Goal: Task Accomplishment & Management: Use online tool/utility

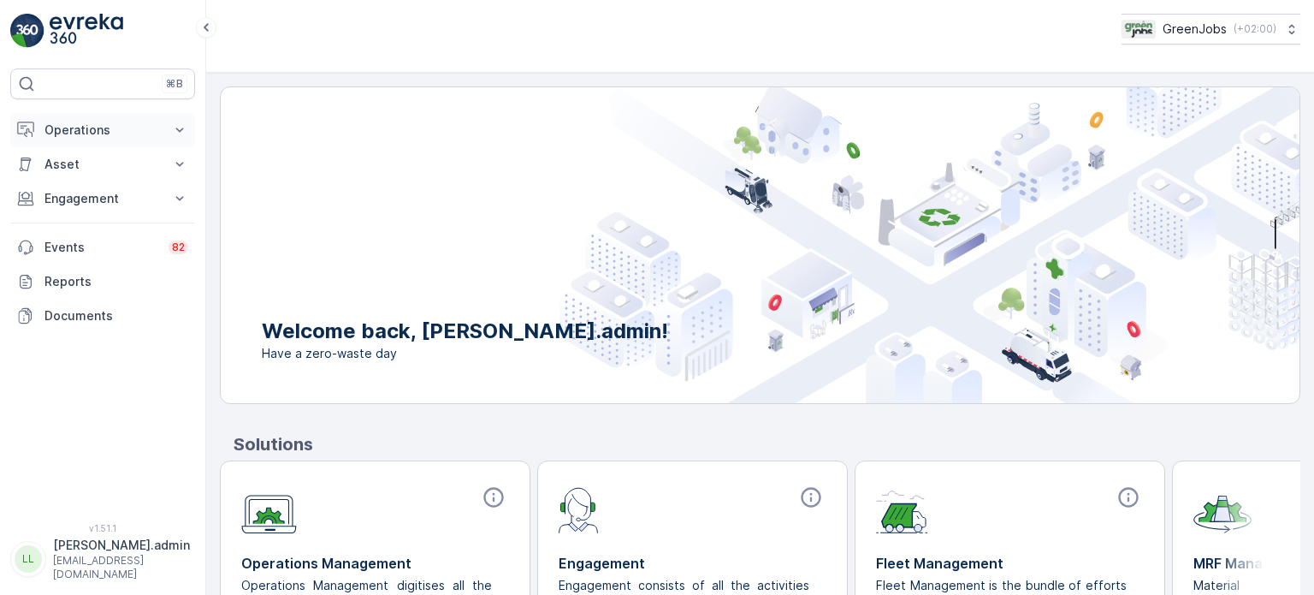
click at [72, 133] on p "Operations" at bounding box center [103, 130] width 116 height 17
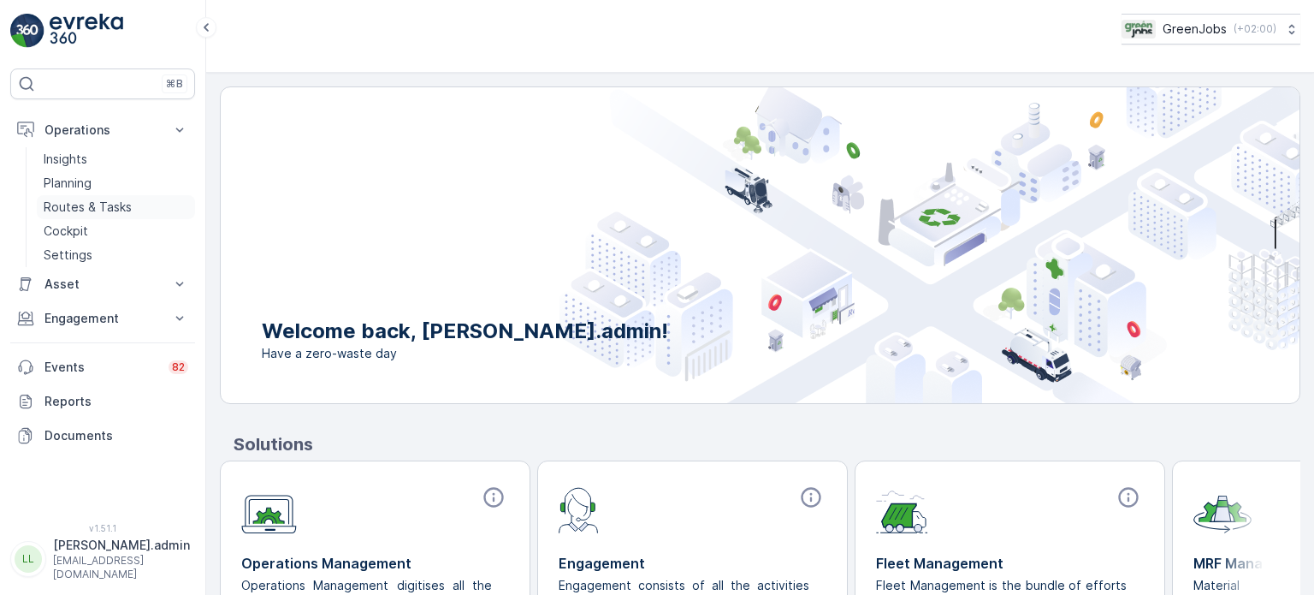
click at [106, 204] on p "Routes & Tasks" at bounding box center [88, 207] width 88 height 17
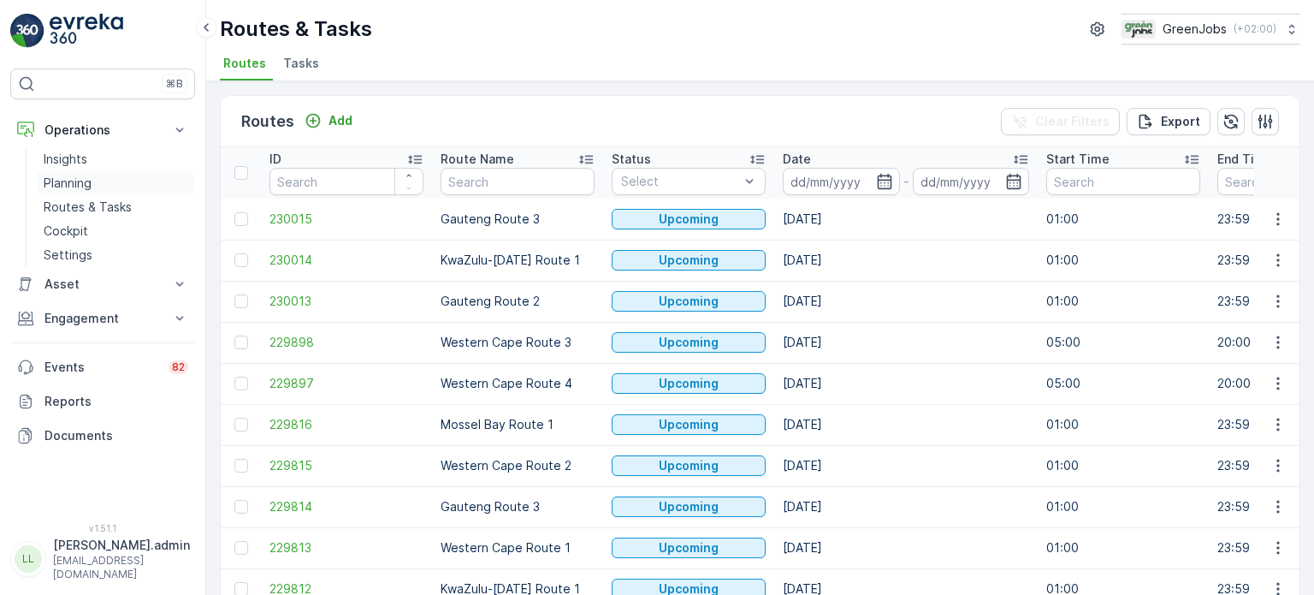
click at [83, 181] on p "Planning" at bounding box center [68, 183] width 48 height 17
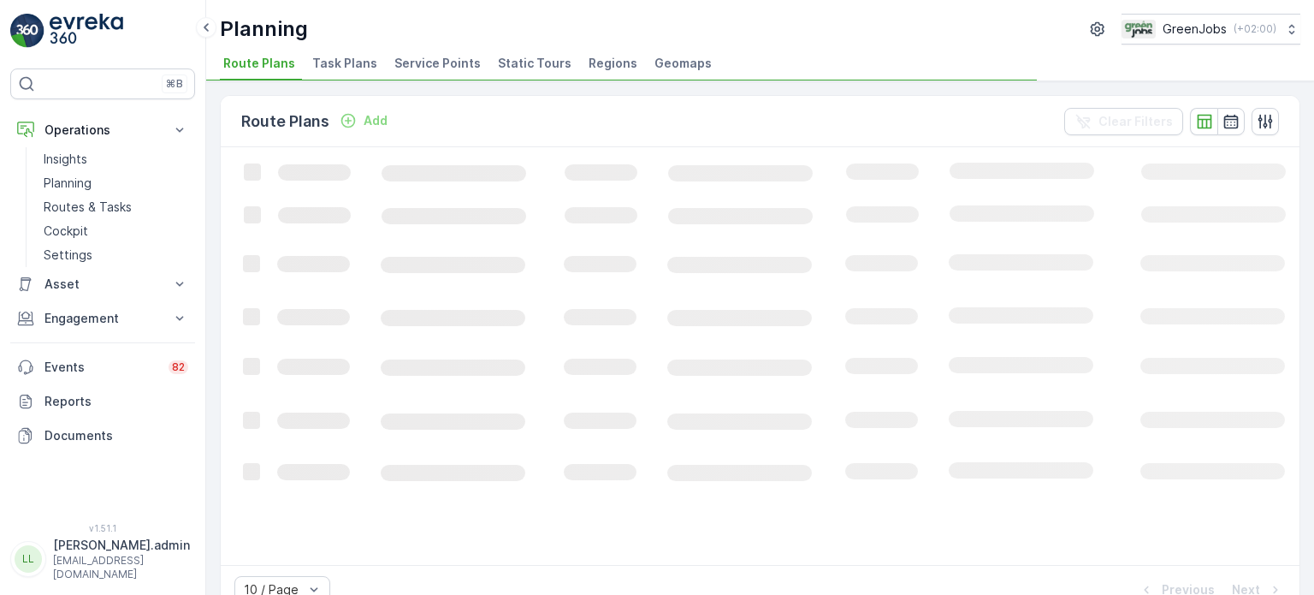
click at [440, 68] on span "Service Points" at bounding box center [438, 63] width 86 height 17
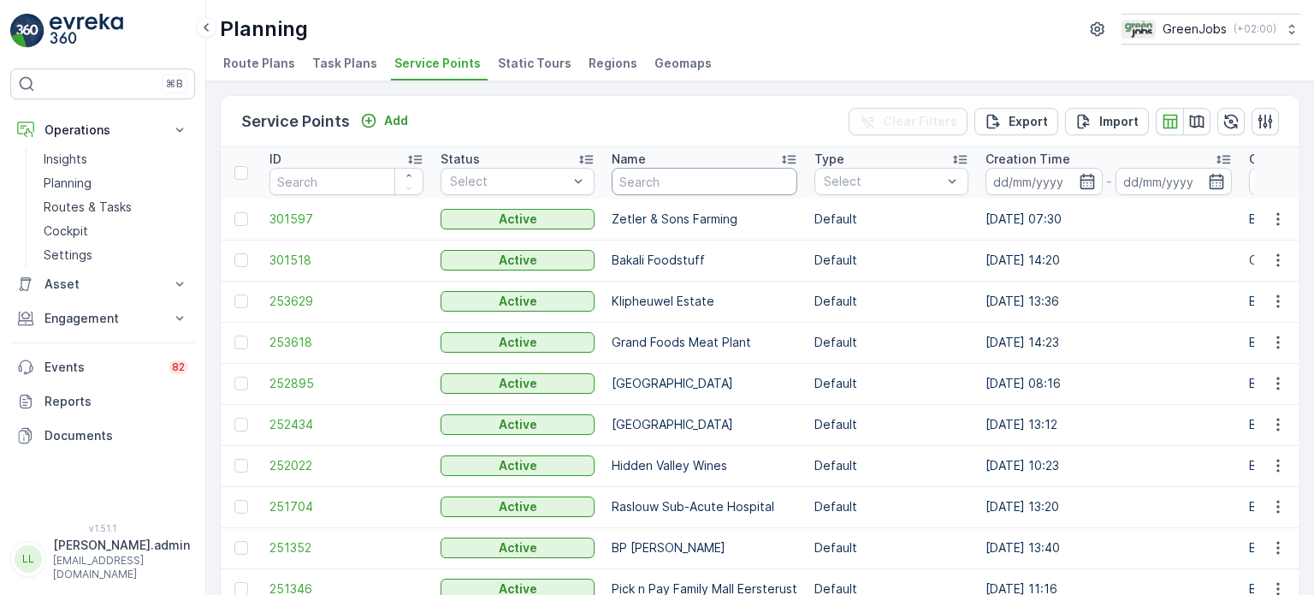
click at [702, 190] on input "text" at bounding box center [705, 181] width 186 height 27
type input "cradle"
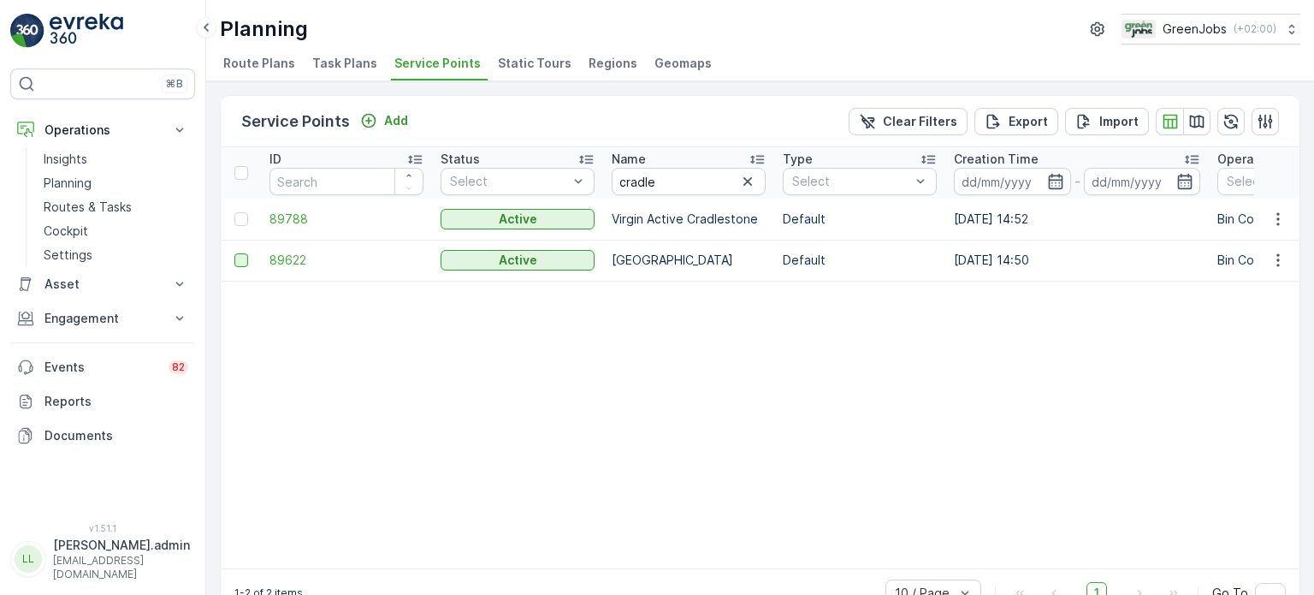
click at [241, 262] on div at bounding box center [241, 260] width 14 height 14
click at [234, 253] on input "checkbox" at bounding box center [234, 253] width 0 height 0
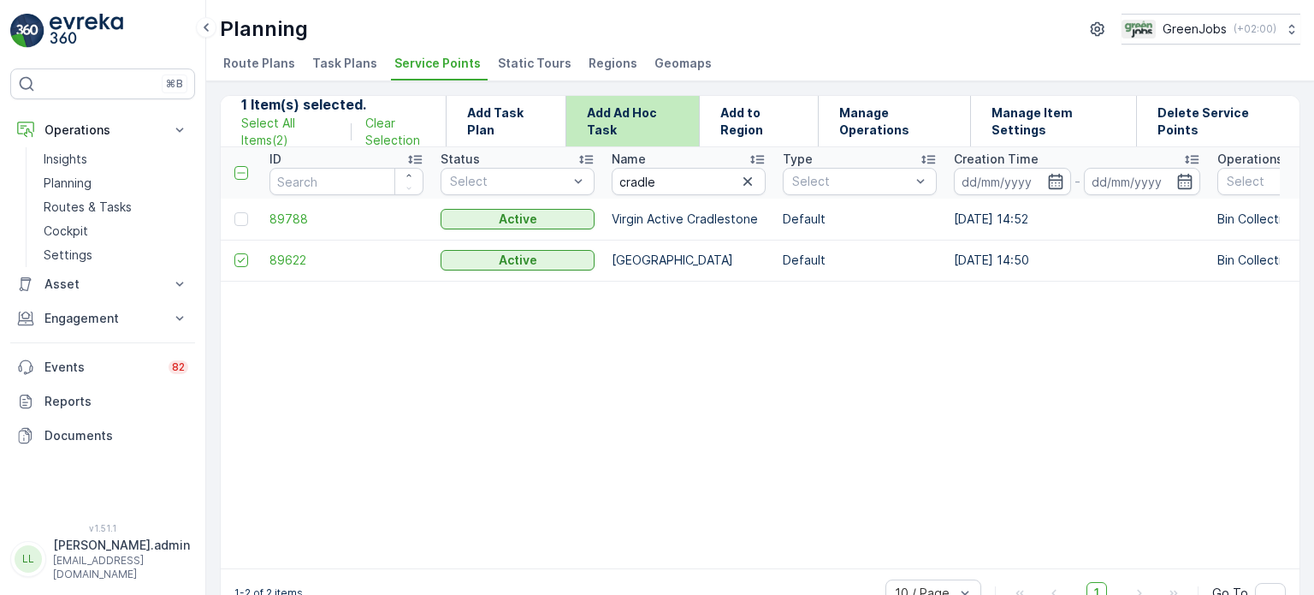
click at [665, 119] on p "Add Ad Hoc Task" at bounding box center [633, 121] width 92 height 34
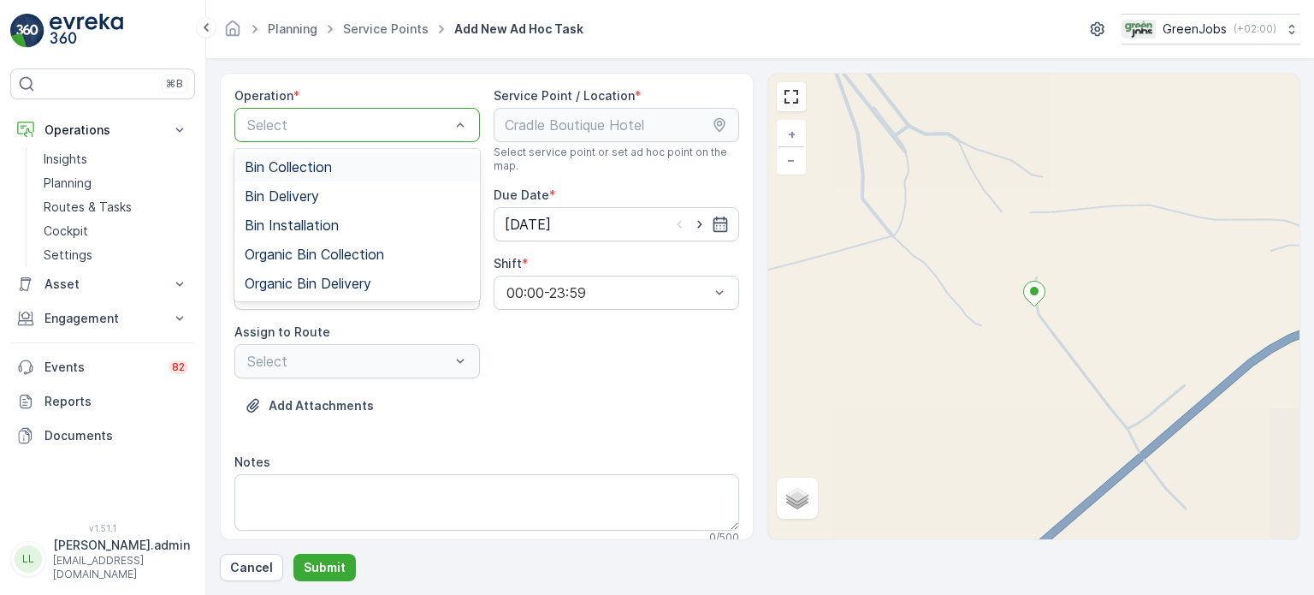
click at [325, 167] on span "Bin Collection" at bounding box center [288, 166] width 87 height 15
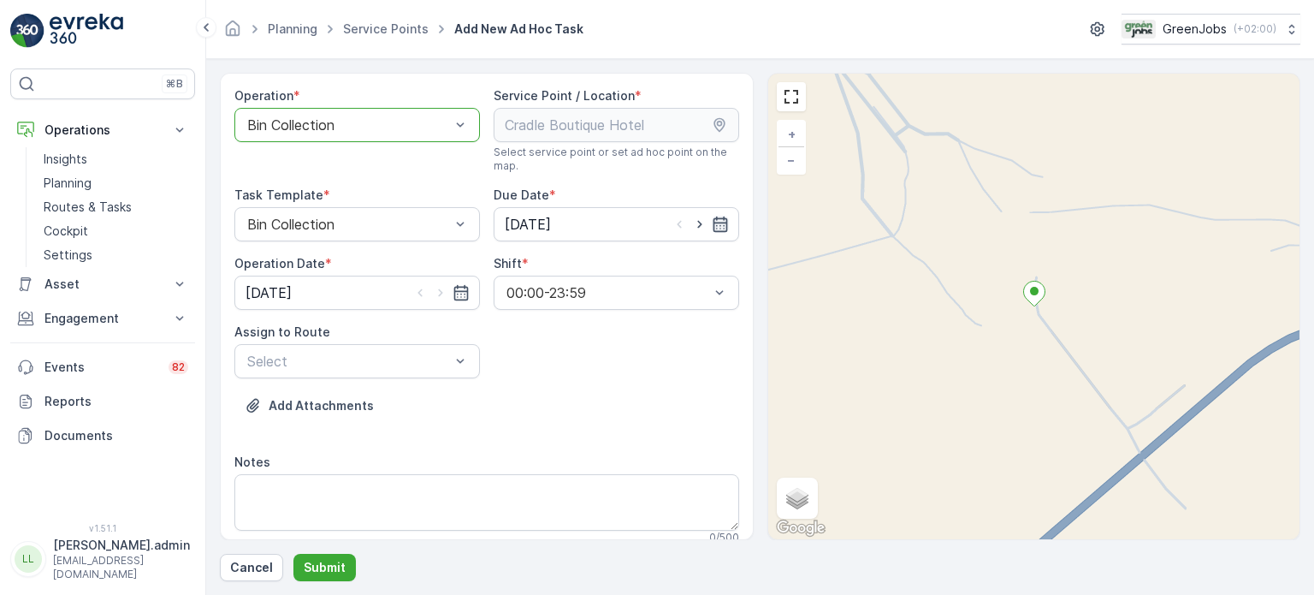
click at [713, 228] on icon "button" at bounding box center [720, 224] width 15 height 15
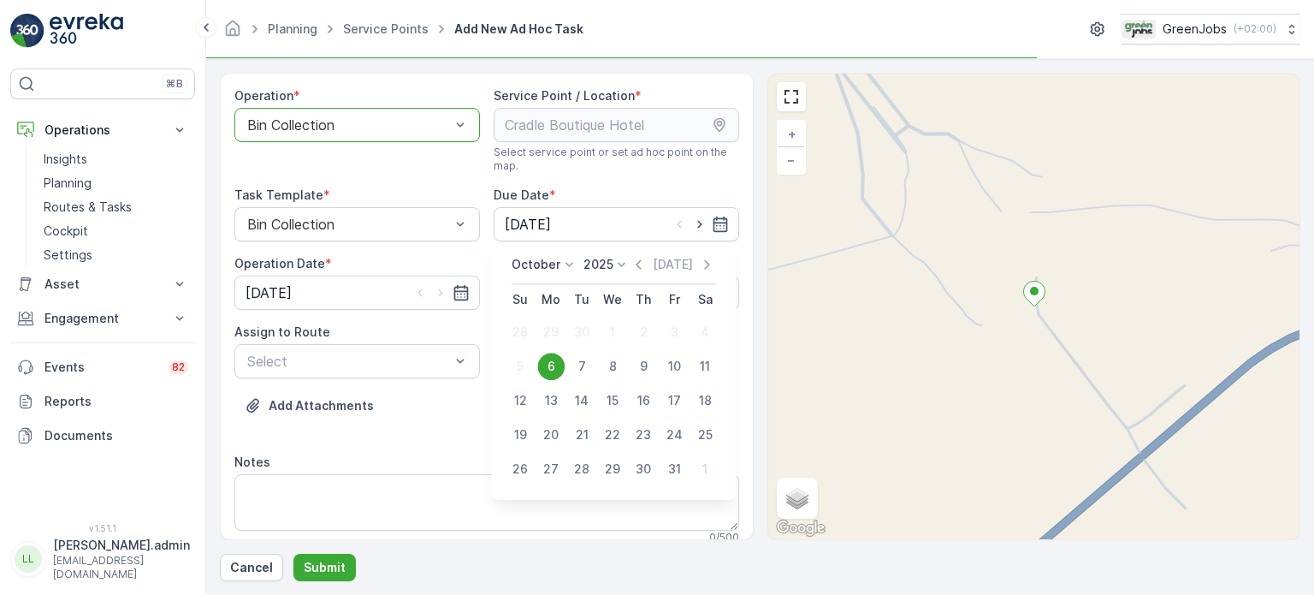
click at [580, 361] on div "7" at bounding box center [581, 366] width 27 height 27
type input "[DATE]"
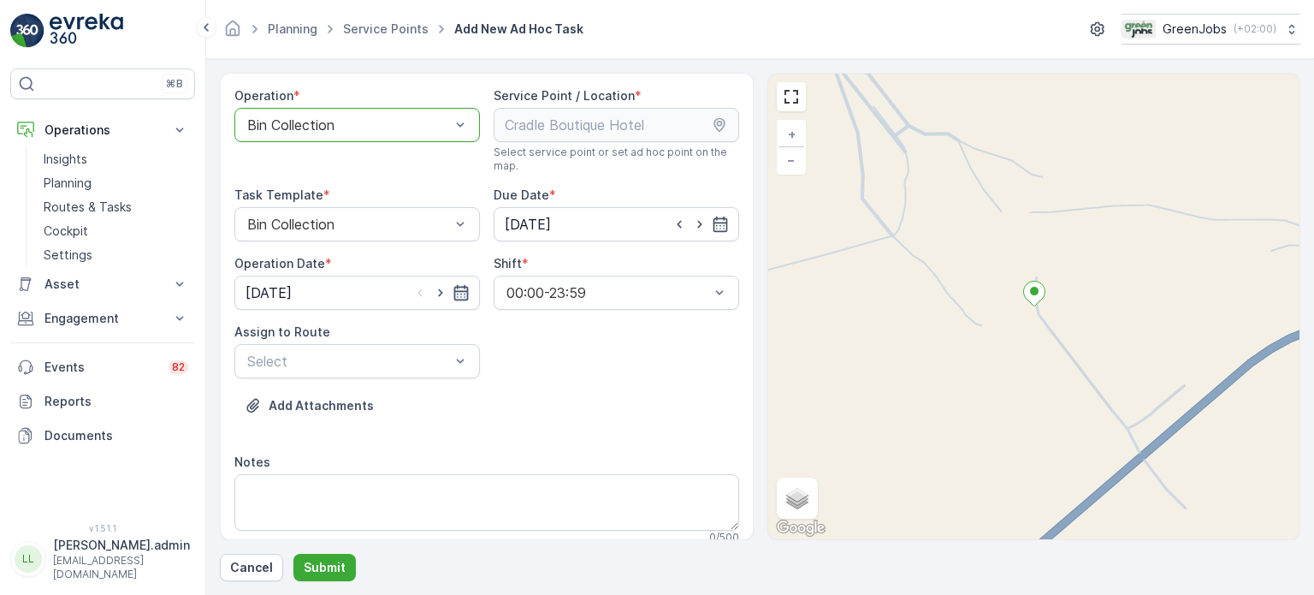
click at [459, 291] on icon "button" at bounding box center [461, 292] width 17 height 17
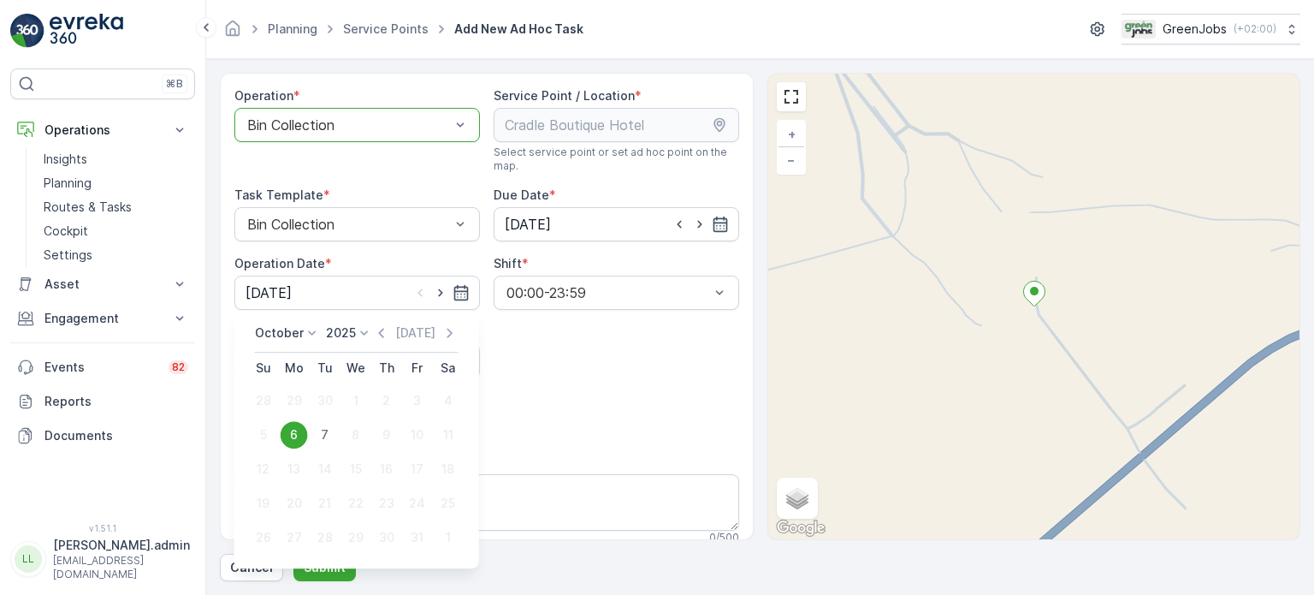
click at [325, 435] on div "7" at bounding box center [325, 434] width 27 height 27
type input "[DATE]"
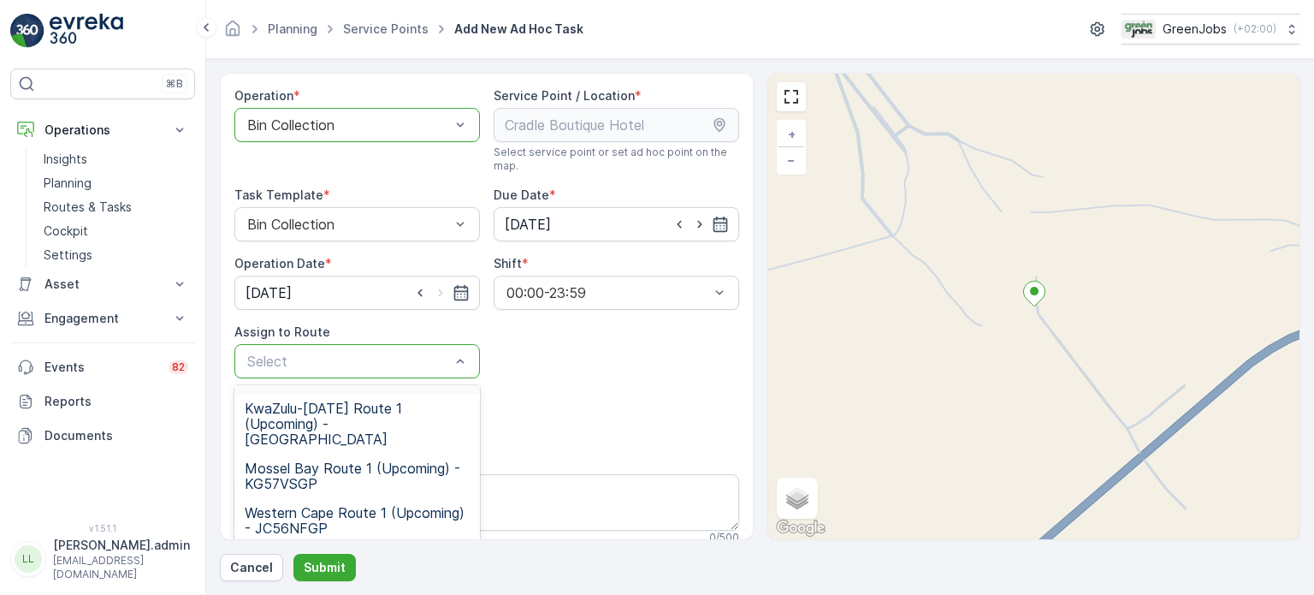
scroll to position [171, 0]
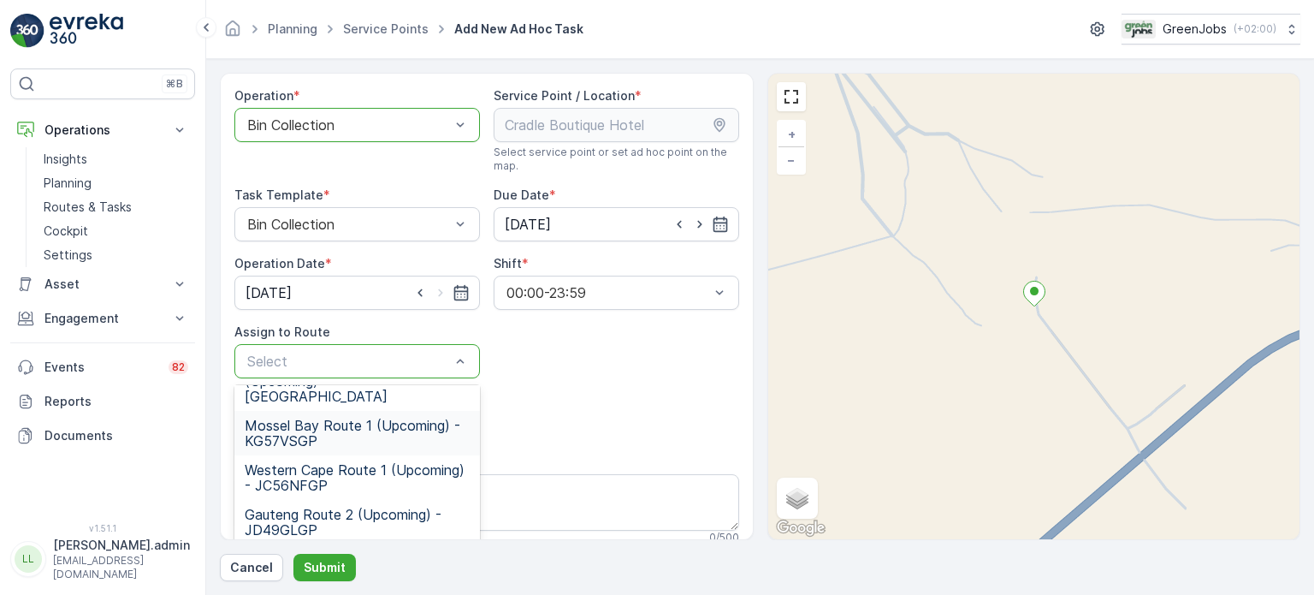
click at [348, 418] on span "Mossel Bay Route 1 (Upcoming) - KG57VSGP" at bounding box center [357, 433] width 225 height 31
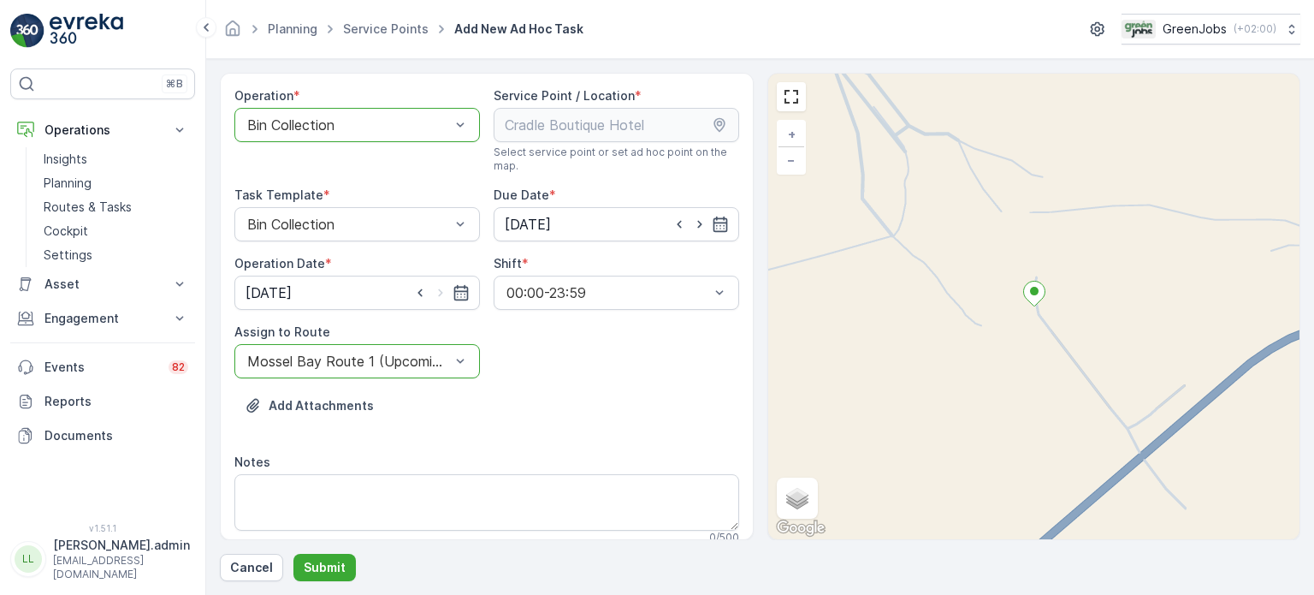
click at [426, 376] on div "Mossel Bay Route 1 (Upcoming) - KG57VSGP" at bounding box center [357, 361] width 246 height 34
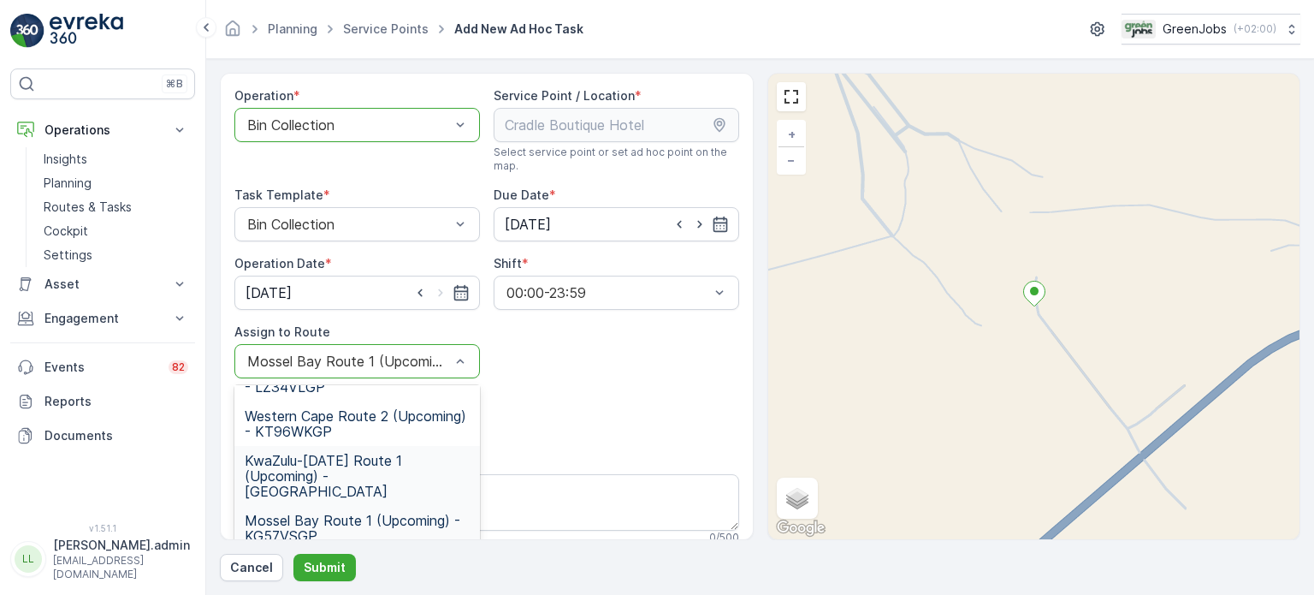
scroll to position [0, 0]
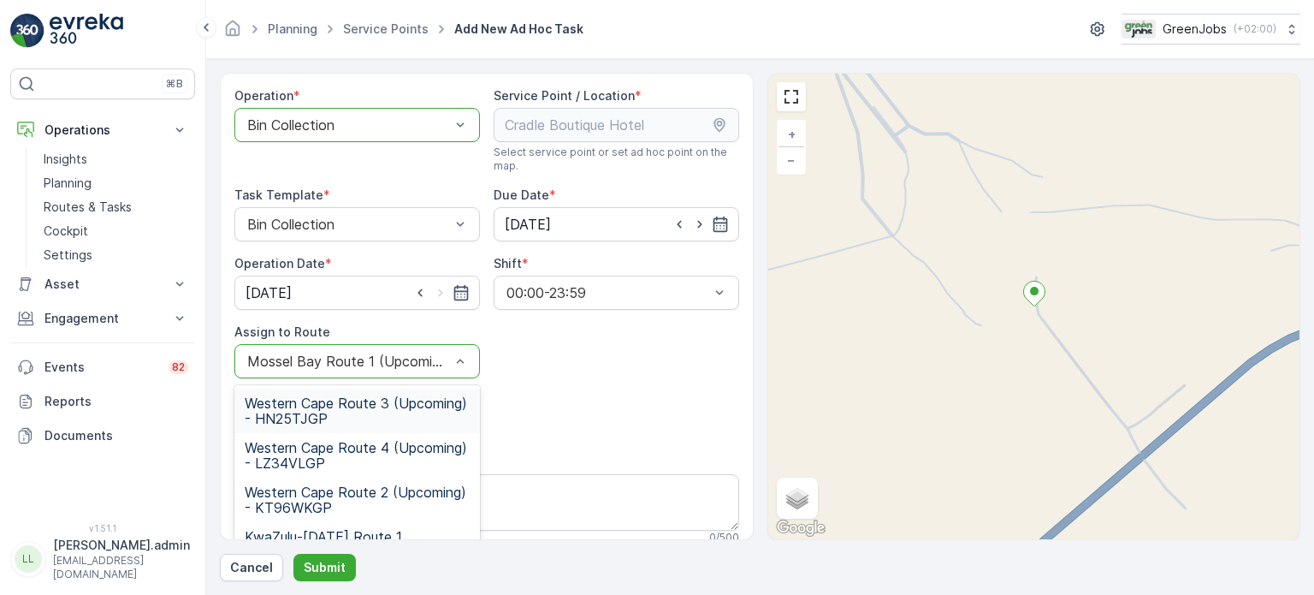
click at [368, 364] on div at bounding box center [349, 360] width 206 height 15
type input "route 3"
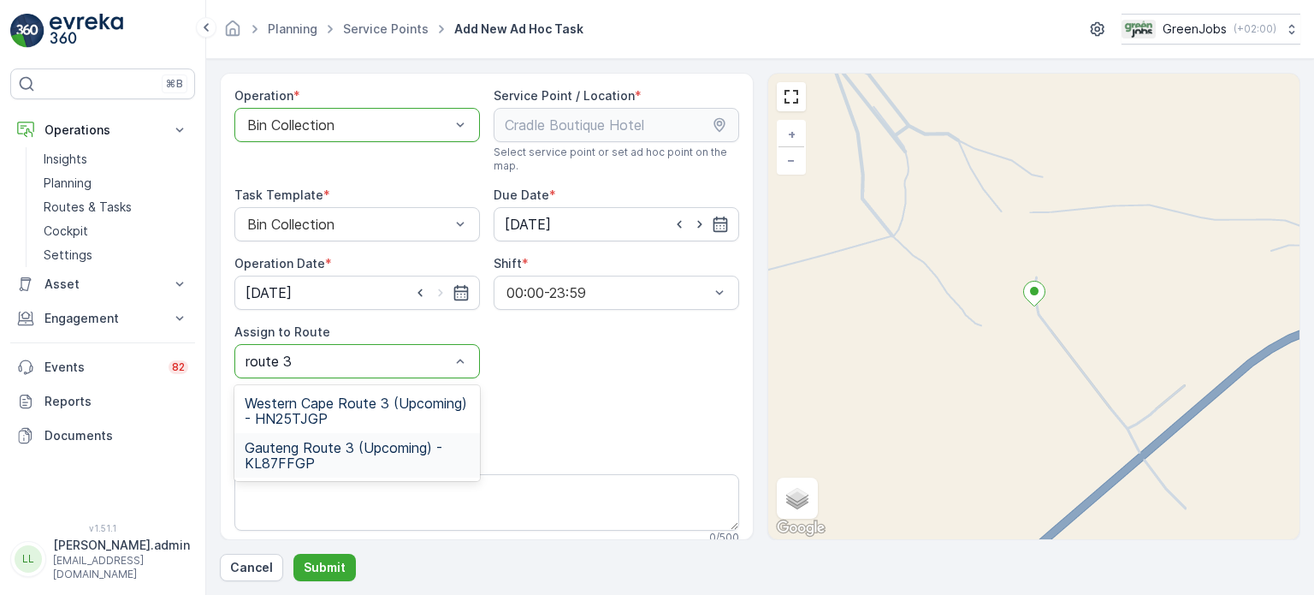
click at [359, 444] on span "Gauteng Route 3 (Upcoming) - KL87FFGP" at bounding box center [357, 455] width 225 height 31
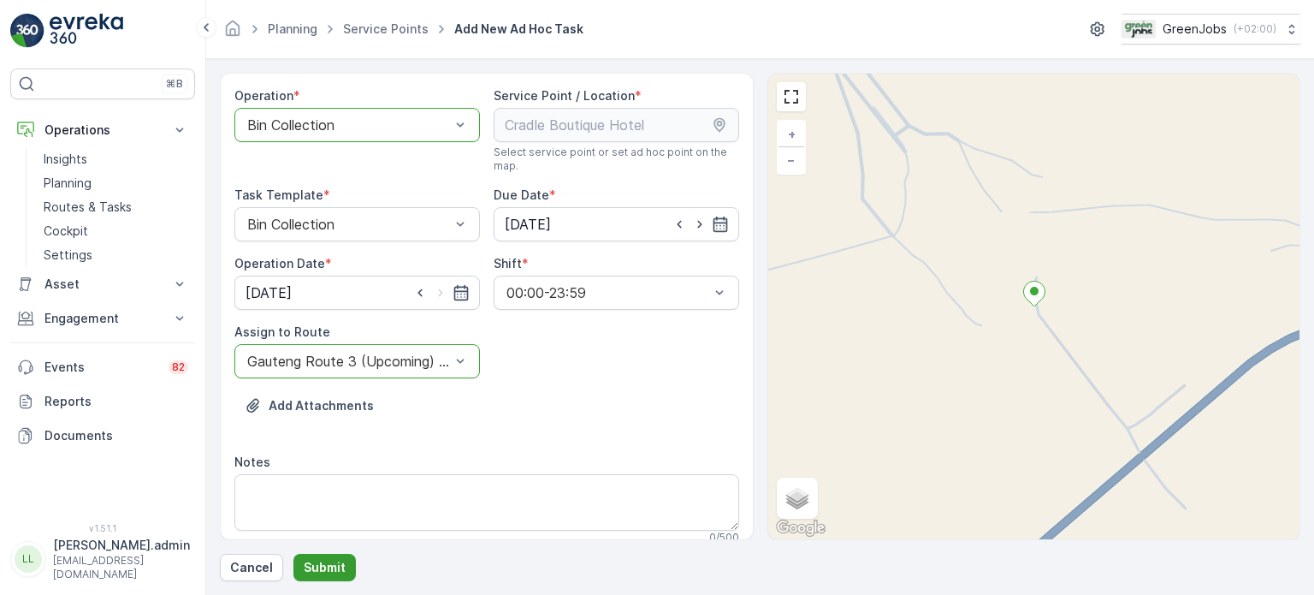
click at [328, 569] on p "Submit" at bounding box center [325, 567] width 42 height 17
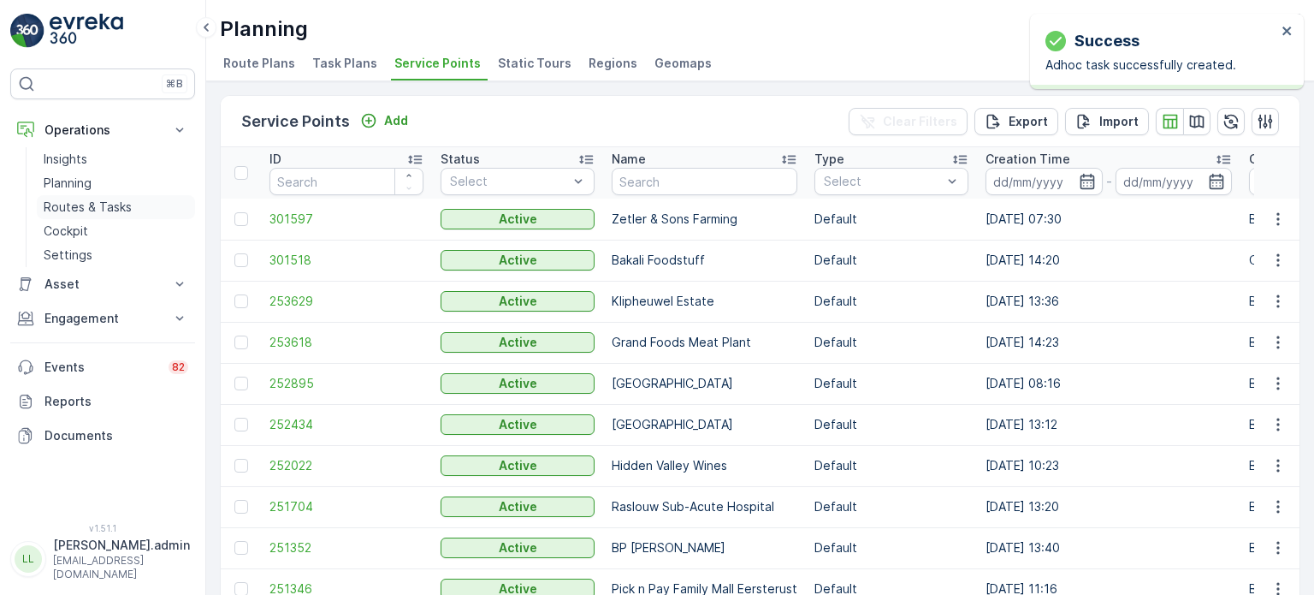
click at [86, 199] on p "Routes & Tasks" at bounding box center [88, 207] width 88 height 17
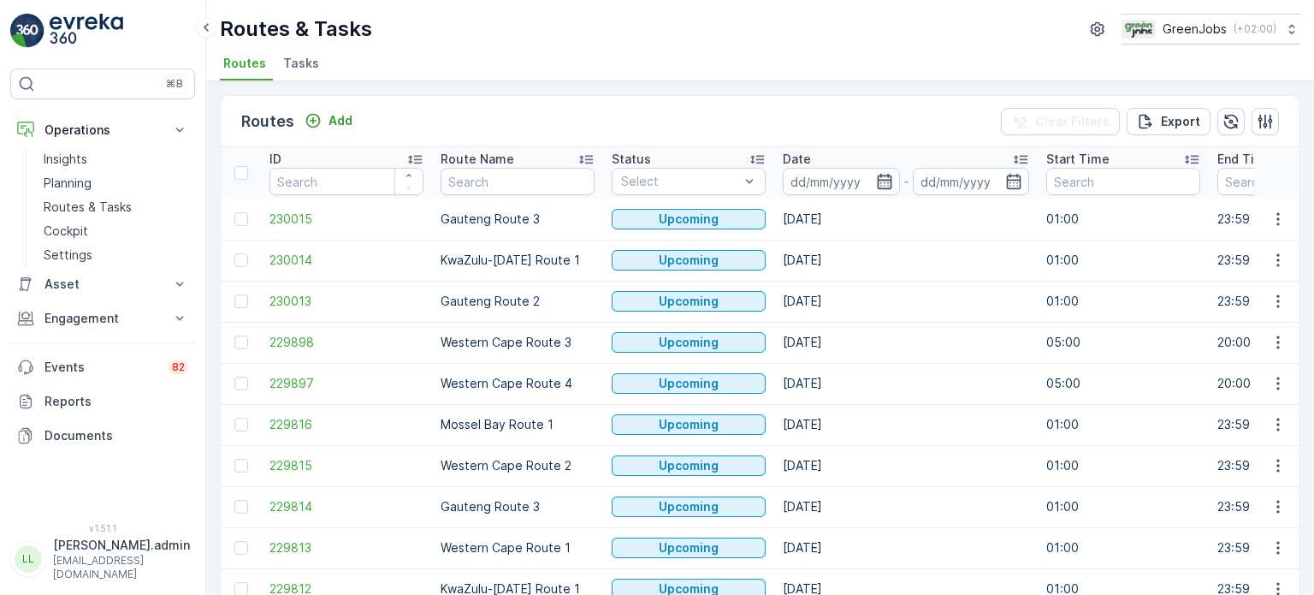
click at [881, 180] on icon "button" at bounding box center [884, 181] width 17 height 17
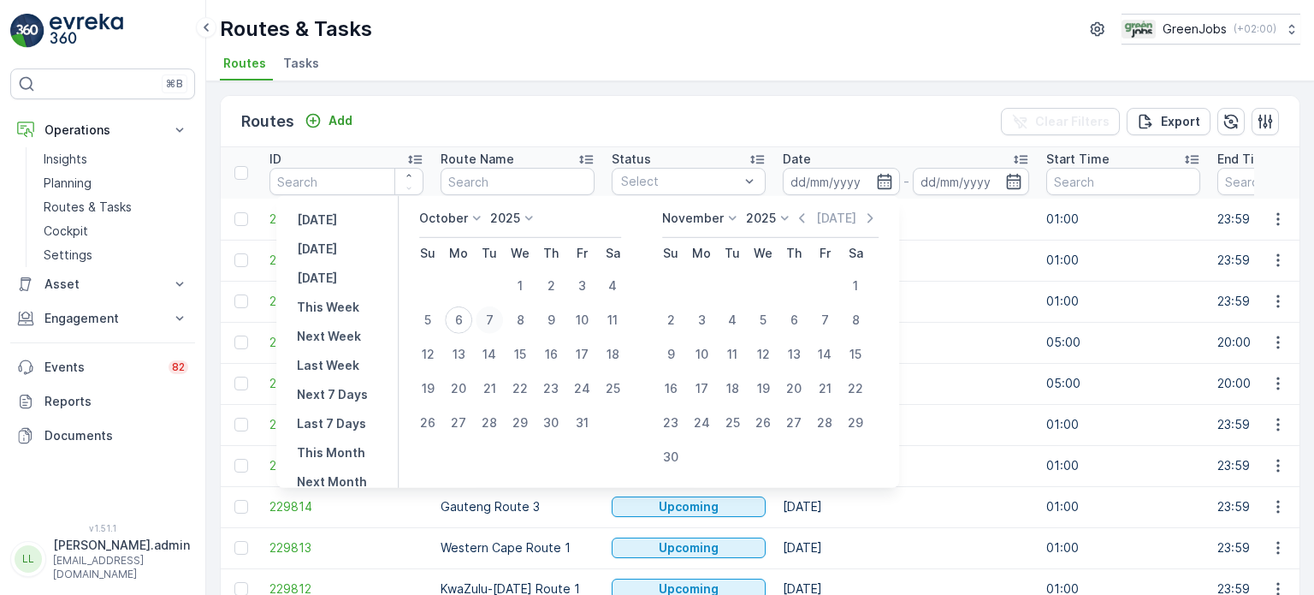
click at [501, 322] on div "7" at bounding box center [489, 319] width 27 height 27
type input "[DATE]"
click at [501, 322] on div "7" at bounding box center [489, 319] width 27 height 27
type input "[DATE]"
click at [501, 322] on div "7" at bounding box center [489, 319] width 27 height 27
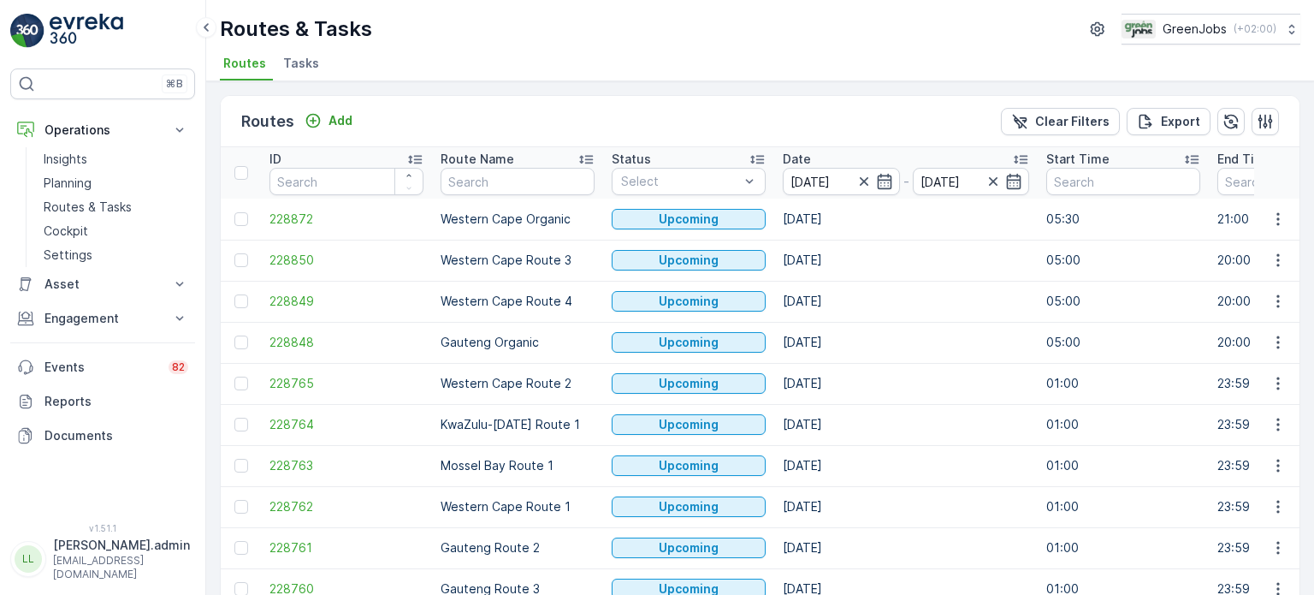
scroll to position [85, 0]
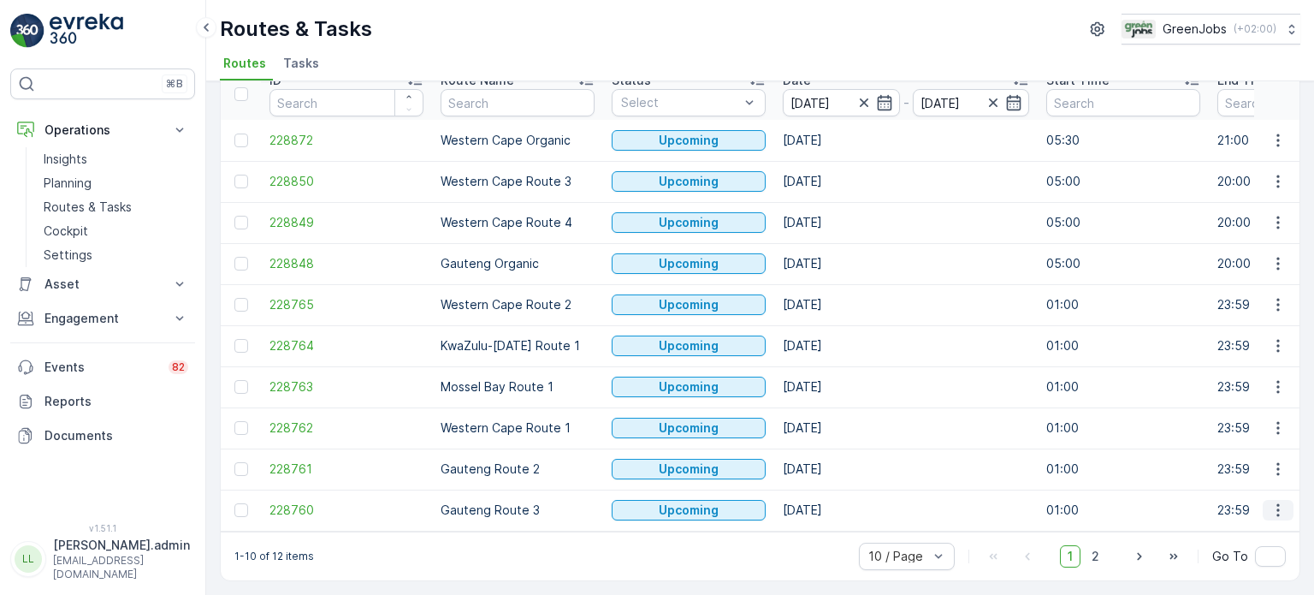
click at [1273, 501] on icon "button" at bounding box center [1278, 509] width 17 height 17
click at [1225, 367] on span "See More Details" at bounding box center [1238, 373] width 99 height 17
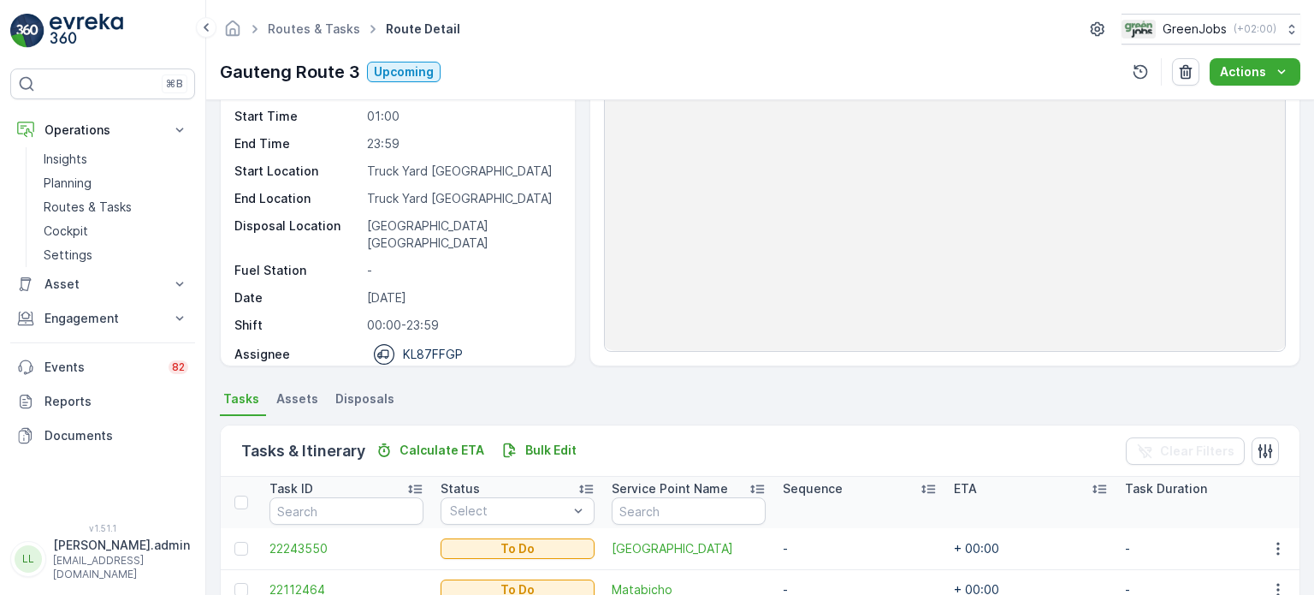
scroll to position [171, 0]
